Goal: Task Accomplishment & Management: Manage account settings

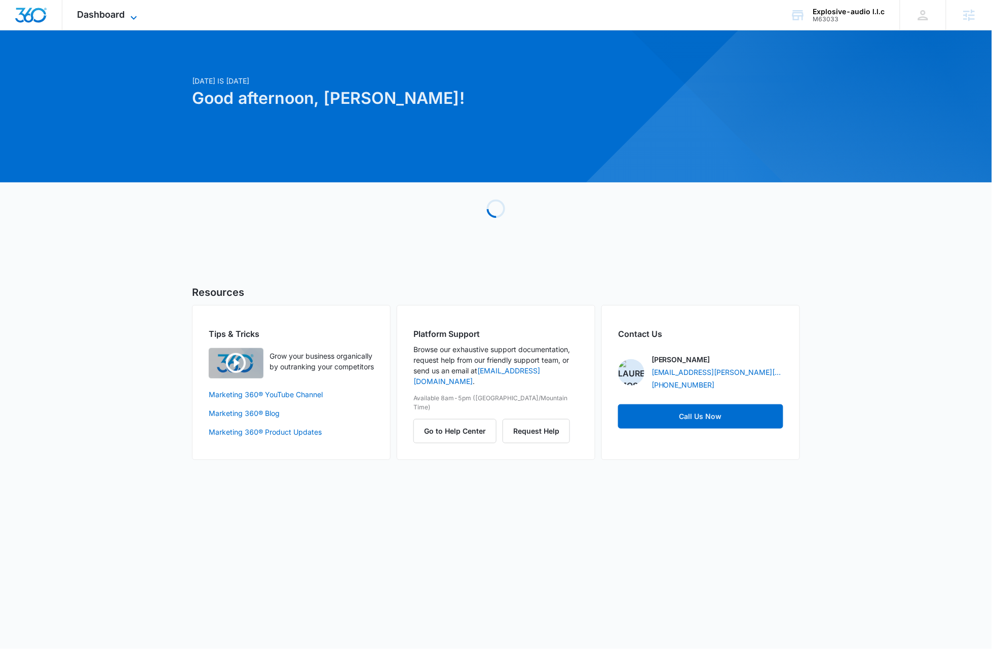
click at [129, 14] on icon at bounding box center [134, 18] width 12 height 12
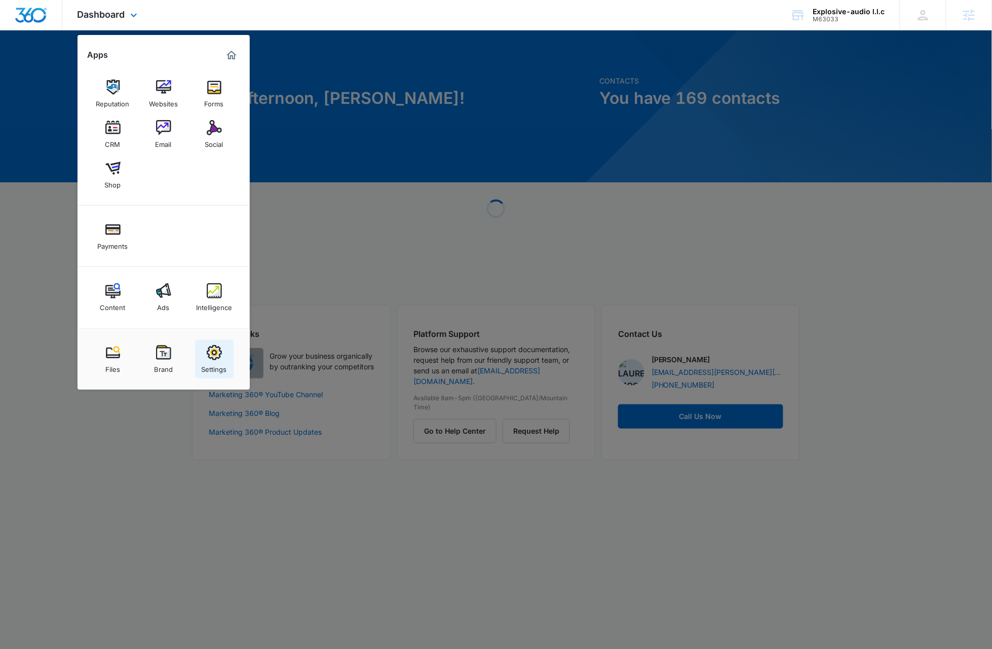
click at [217, 354] on img at bounding box center [214, 352] width 15 height 15
select select "52"
select select "US"
select select "America/Chicago"
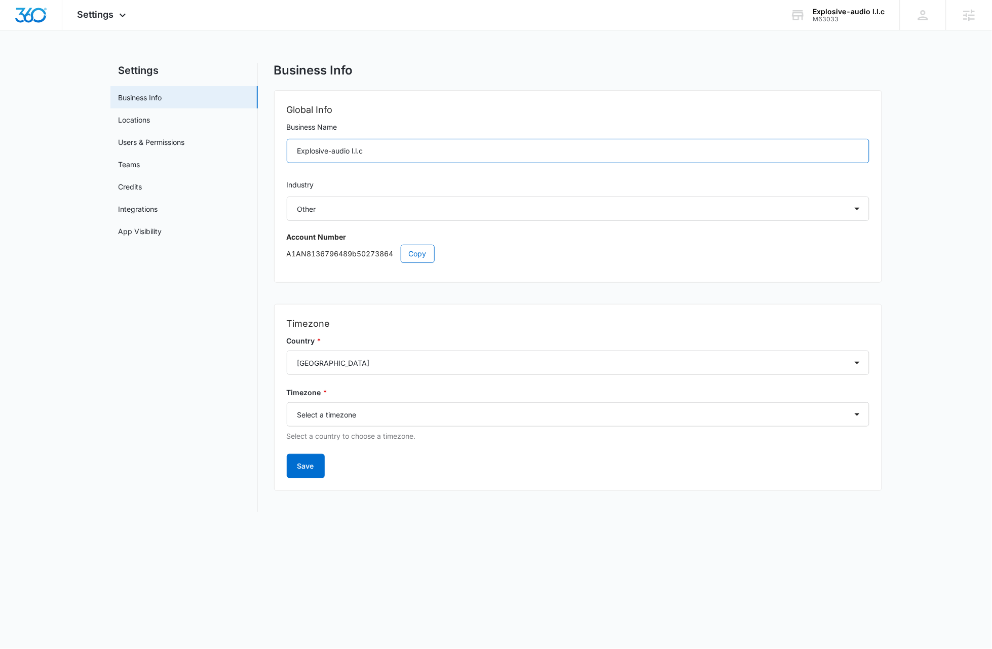
click at [378, 150] on input "Explosive-audio l.l.c" at bounding box center [578, 151] width 582 height 24
click at [410, 251] on span "Copy" at bounding box center [418, 253] width 18 height 11
click at [119, 17] on icon at bounding box center [122, 18] width 12 height 12
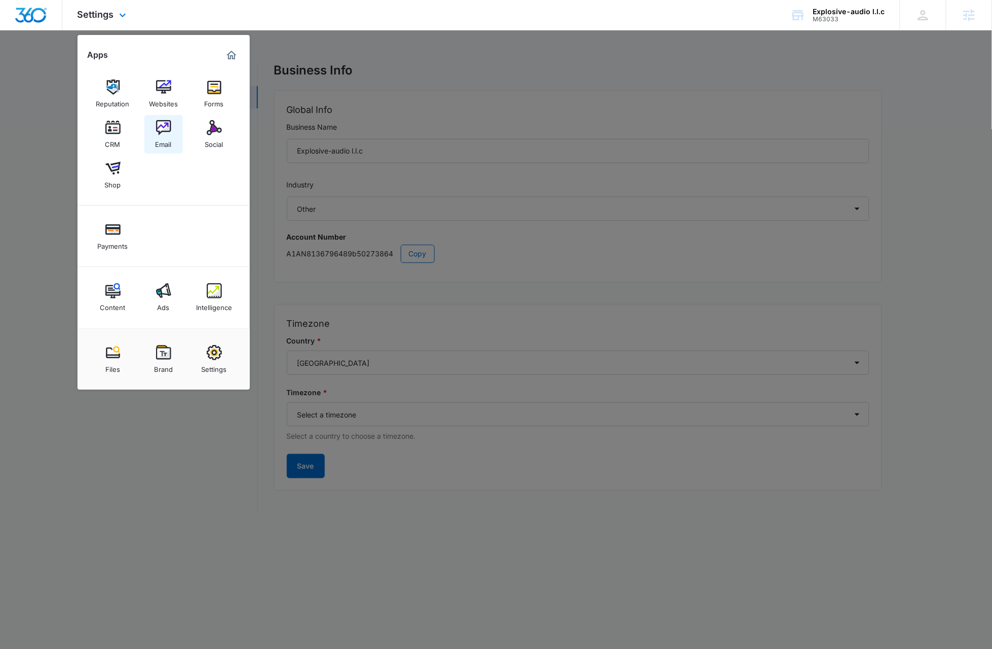
click at [158, 127] on img at bounding box center [163, 127] width 15 height 15
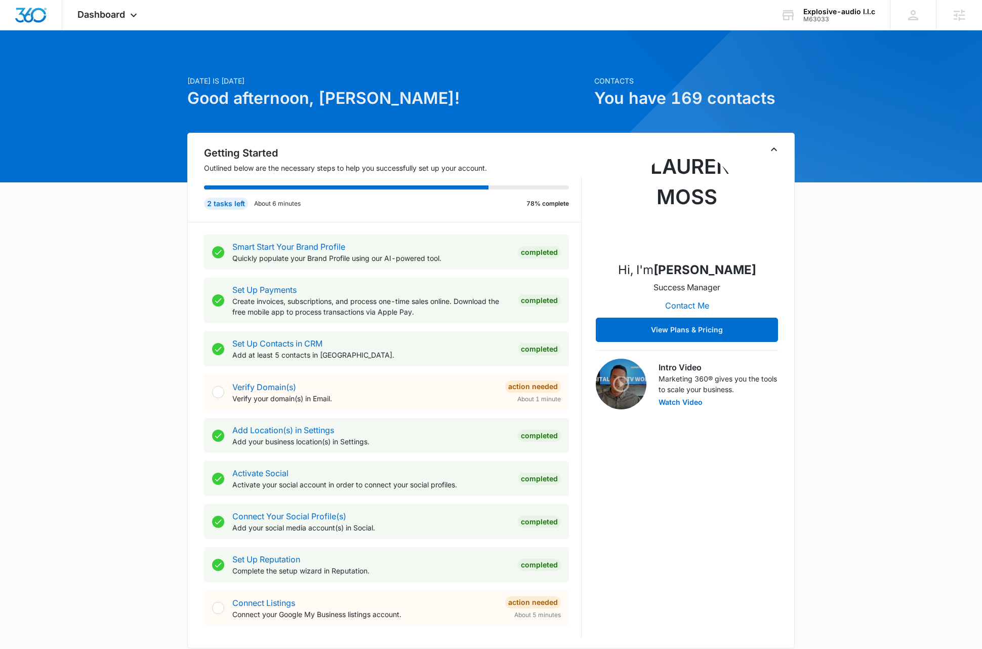
click at [771, 150] on icon "Toggle Collapse" at bounding box center [774, 149] width 12 height 12
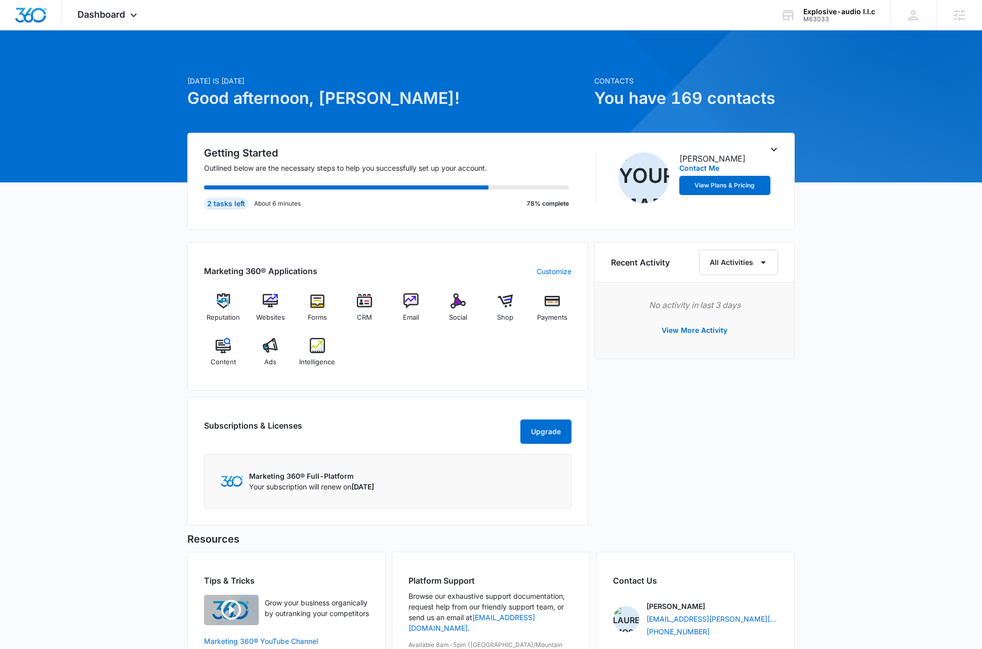
click at [883, 401] on div "Today is Wednesday, August 13th Good afternoon, Dave! Contacts You have 169 con…" at bounding box center [491, 381] width 982 height 676
click at [133, 16] on icon at bounding box center [134, 18] width 12 height 12
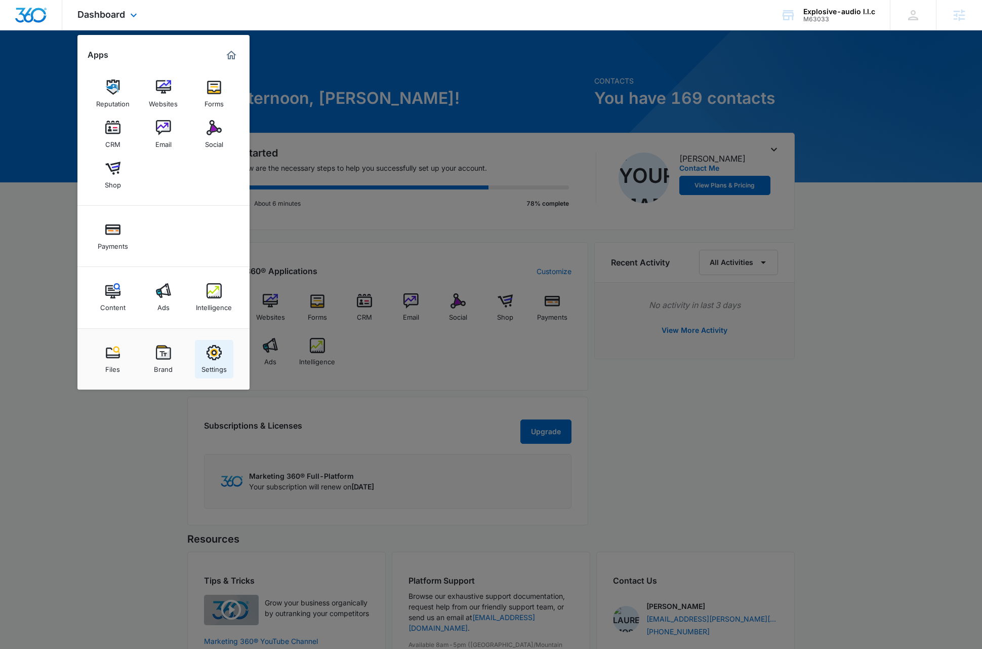
click at [210, 356] on img at bounding box center [214, 352] width 15 height 15
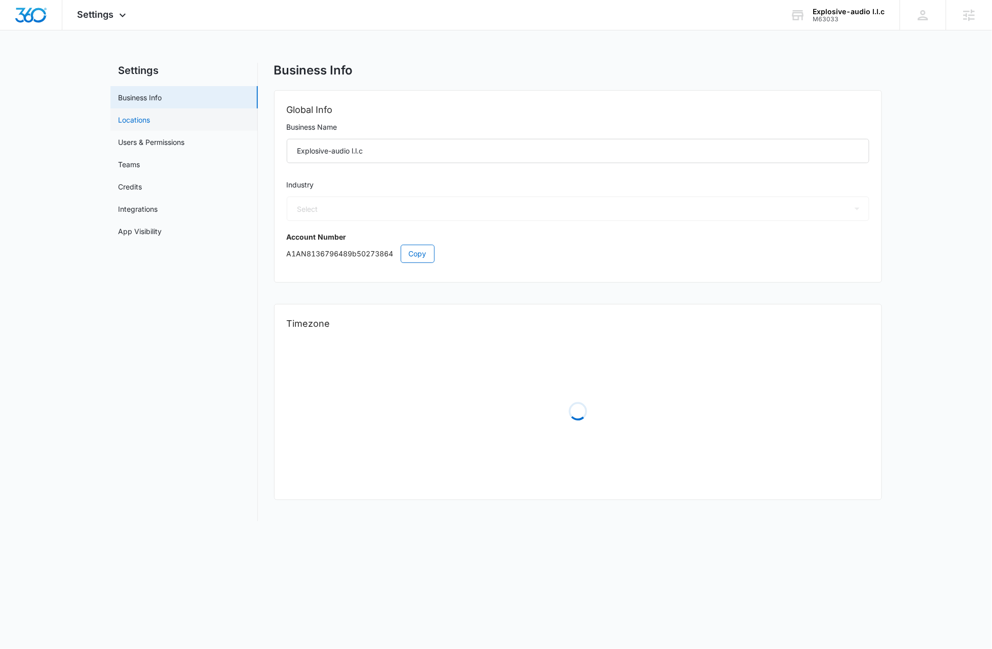
select select "52"
select select "US"
select select "America/Chicago"
click at [152, 142] on link "Users & Permissions" at bounding box center [152, 142] width 66 height 11
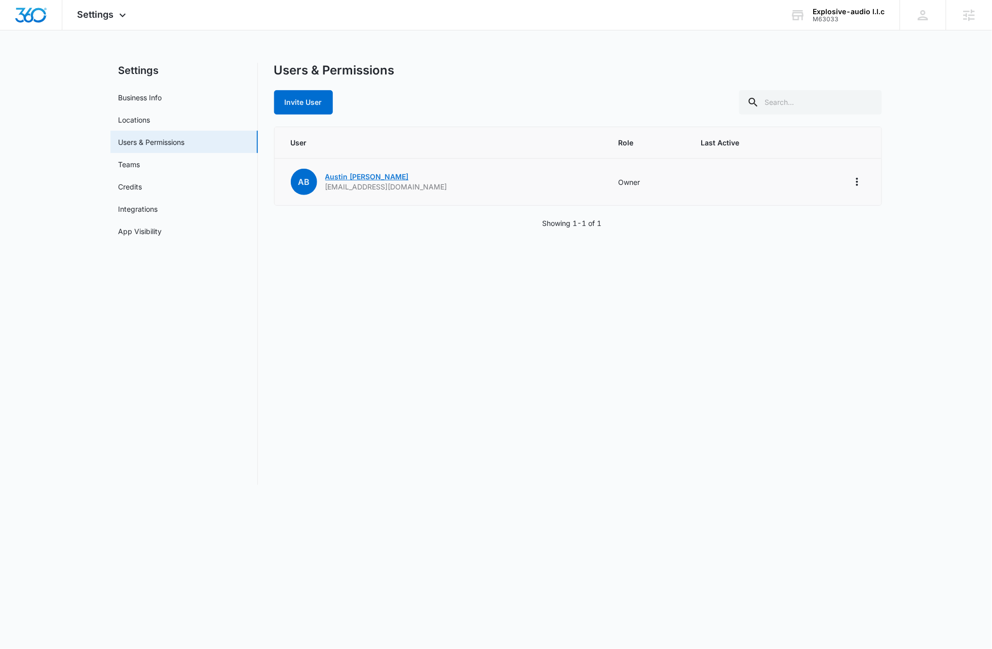
click at [340, 175] on link "Austin Bailey" at bounding box center [367, 176] width 84 height 9
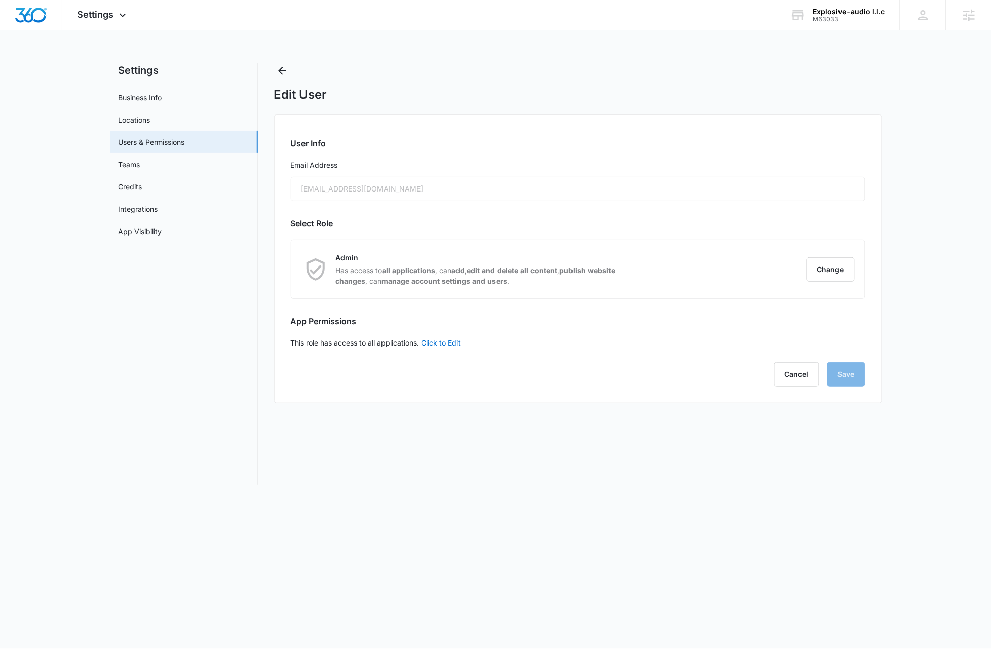
drag, startPoint x: 436, startPoint y: 187, endPoint x: 335, endPoint y: 186, distance: 100.3
click at [335, 185] on div "explosive-audio@outlook.com" at bounding box center [578, 189] width 574 height 24
click at [415, 188] on div "explosive-audio@outlook.com" at bounding box center [578, 189] width 574 height 24
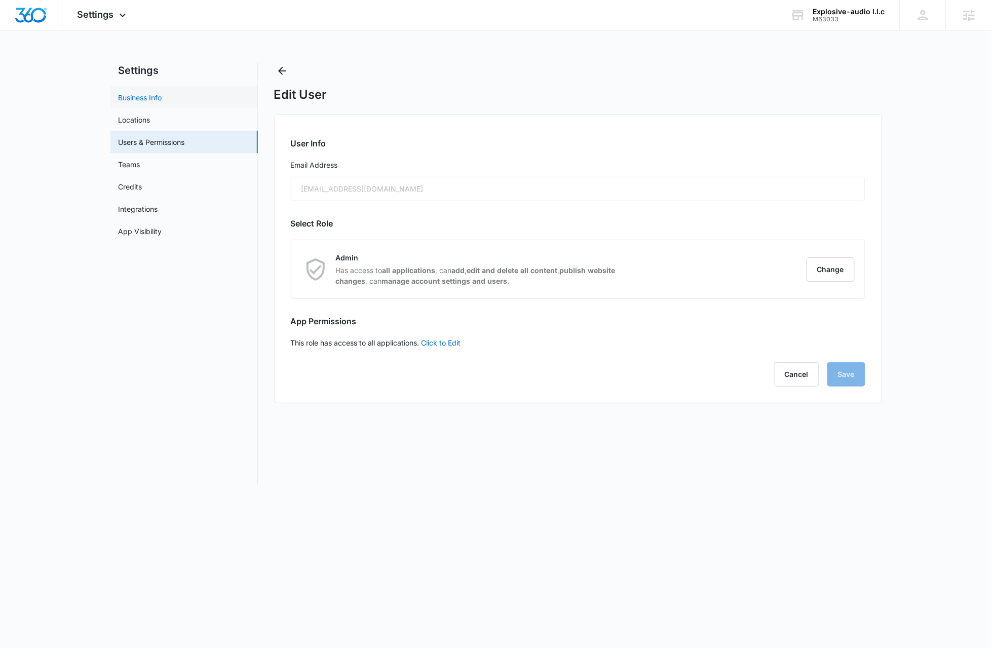
click at [139, 95] on link "Business Info" at bounding box center [141, 97] width 44 height 11
select select "52"
select select "US"
select select "America/Chicago"
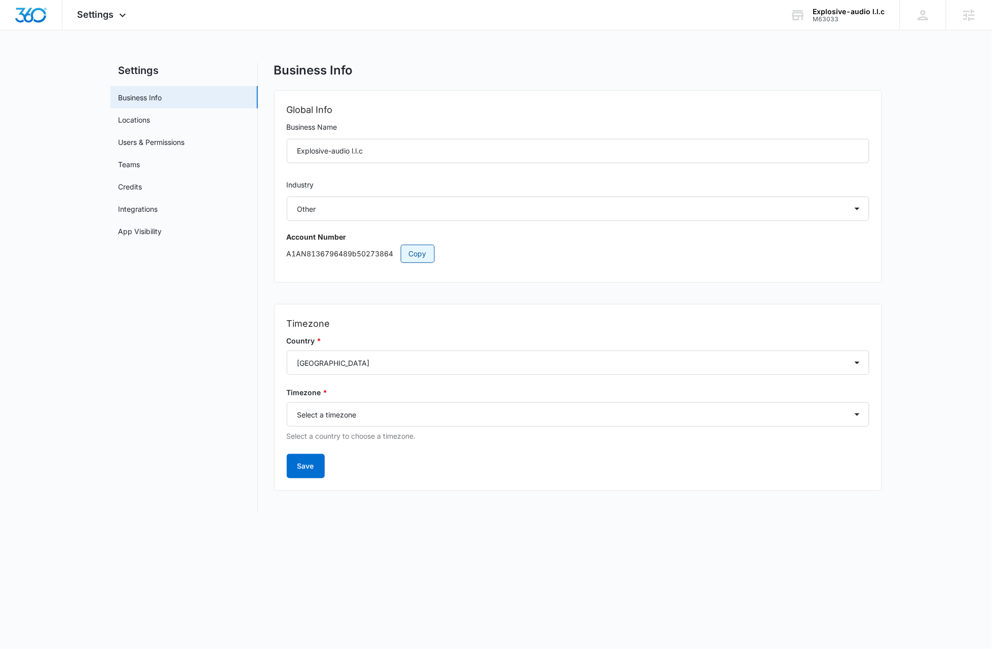
click at [409, 256] on span "Copy" at bounding box center [418, 253] width 18 height 11
click at [38, 15] on img "Dashboard" at bounding box center [31, 15] width 32 height 15
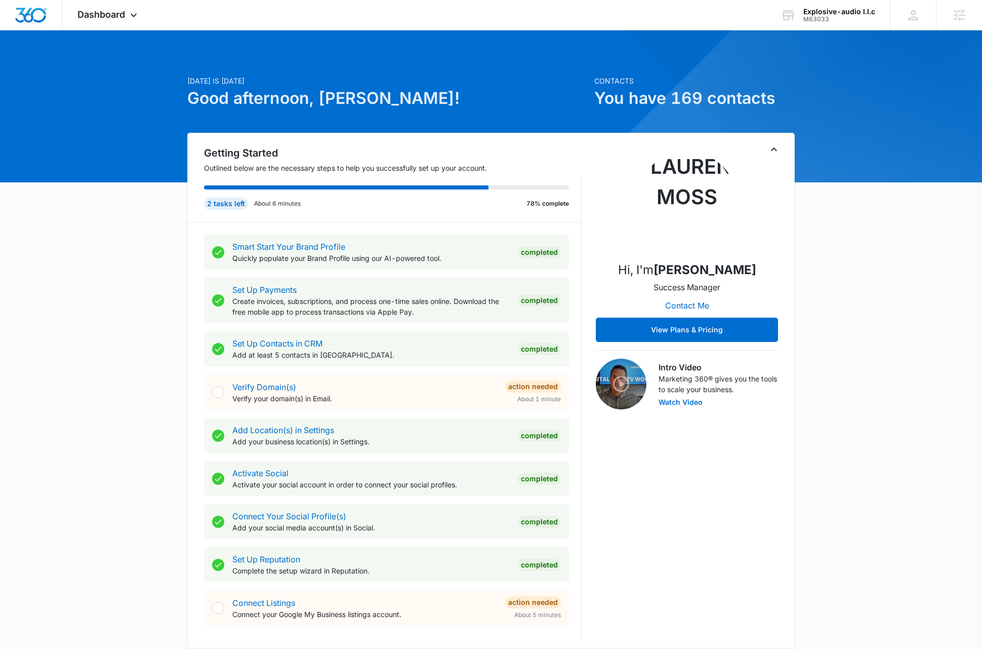
click at [774, 150] on icon "Toggle Collapse" at bounding box center [774, 149] width 12 height 12
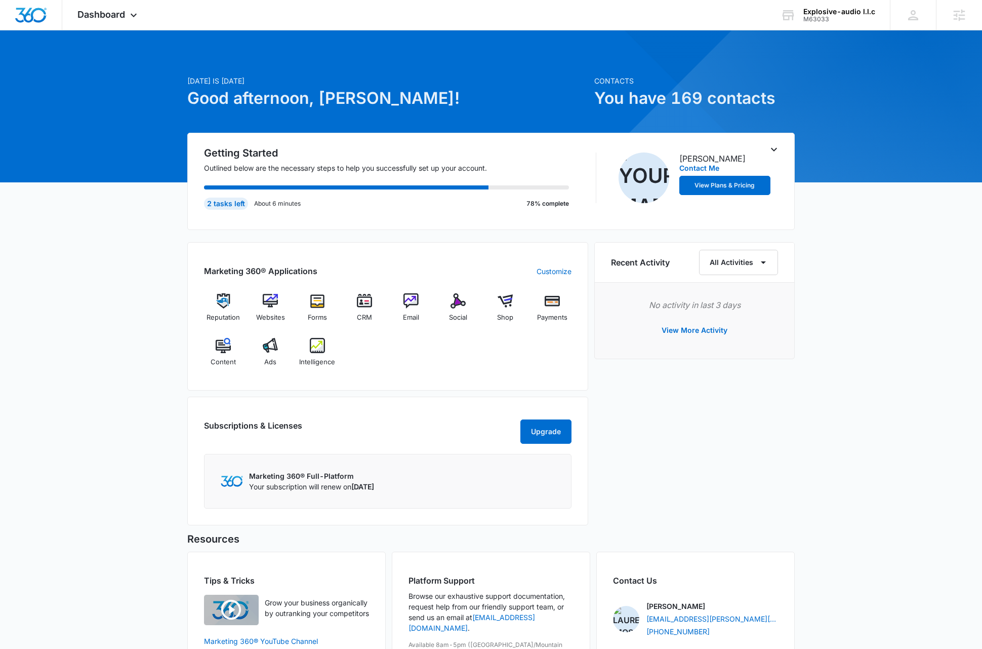
click at [879, 344] on div "Today is Wednesday, August 13th Good afternoon, Dave! Contacts You have 169 con…" at bounding box center [491, 381] width 982 height 676
click at [869, 381] on div "Today is Wednesday, August 13th Good afternoon, Dave! Contacts You have 169 con…" at bounding box center [491, 381] width 982 height 676
